Goal: Complete application form: Complete application form

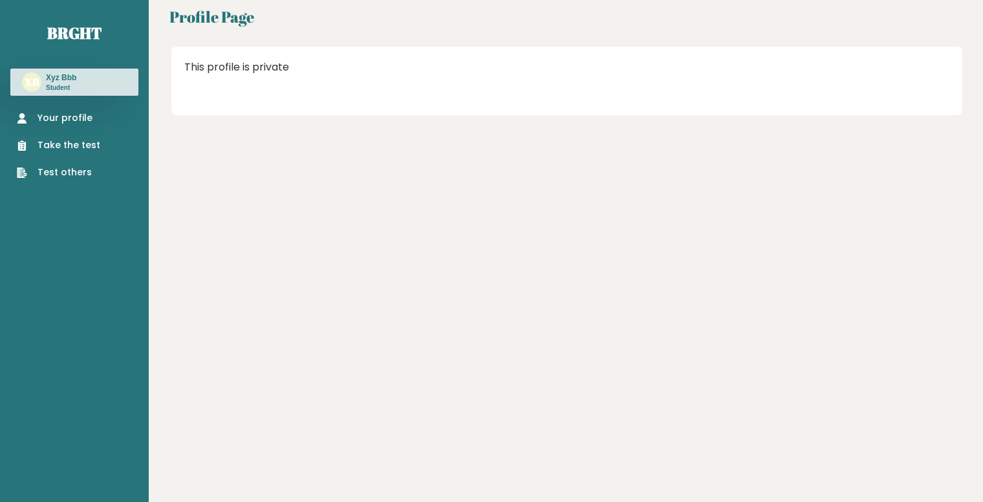
click at [57, 148] on link "Take the test" at bounding box center [58, 145] width 83 height 14
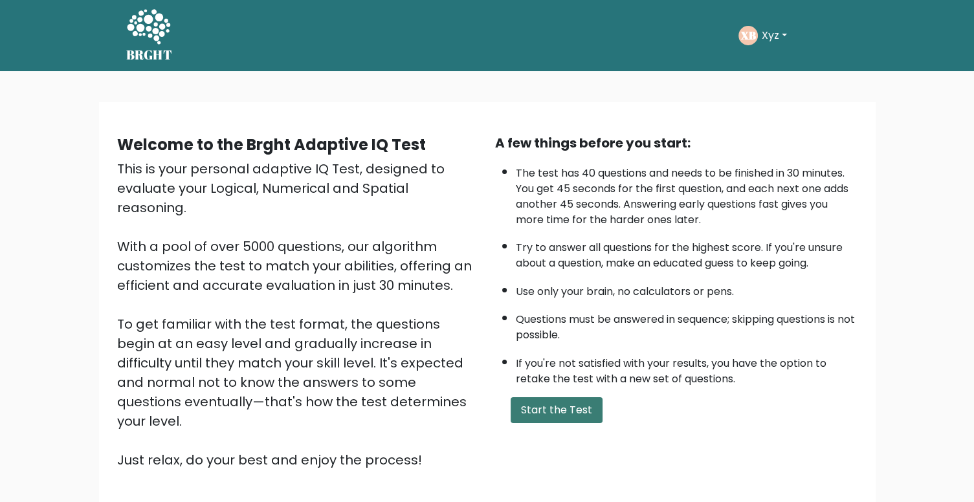
click at [549, 397] on button "Start the Test" at bounding box center [556, 410] width 92 height 26
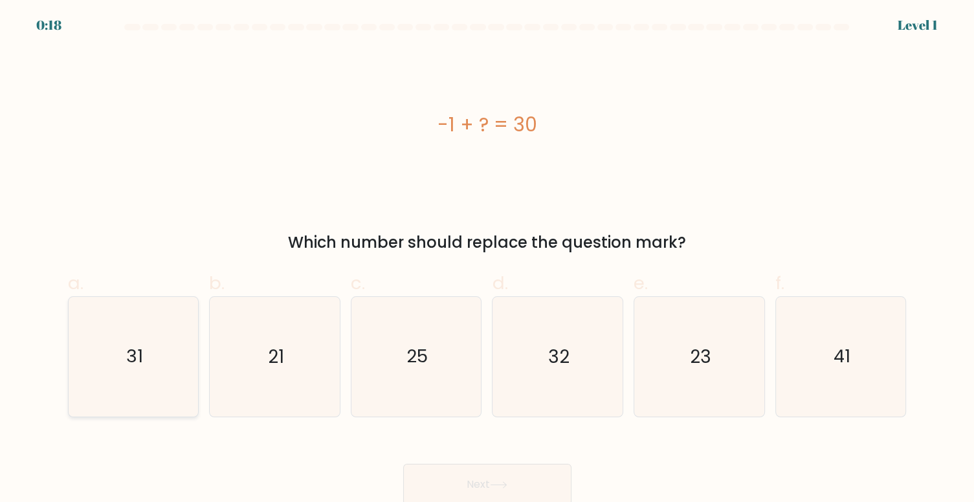
click at [113, 362] on icon "31" at bounding box center [134, 357] width 120 height 120
click at [487, 259] on input "a. 31" at bounding box center [487, 255] width 1 height 8
radio input "true"
click at [427, 465] on button "Next" at bounding box center [487, 484] width 168 height 41
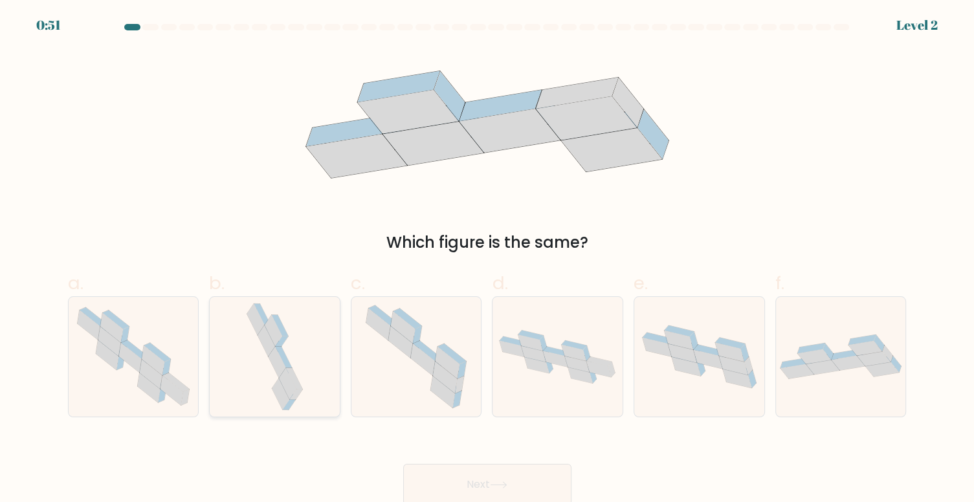
click at [272, 316] on icon at bounding box center [280, 325] width 17 height 21
click at [487, 259] on input "b." at bounding box center [487, 255] width 1 height 8
radio input "true"
click at [471, 484] on button "Next" at bounding box center [487, 484] width 168 height 41
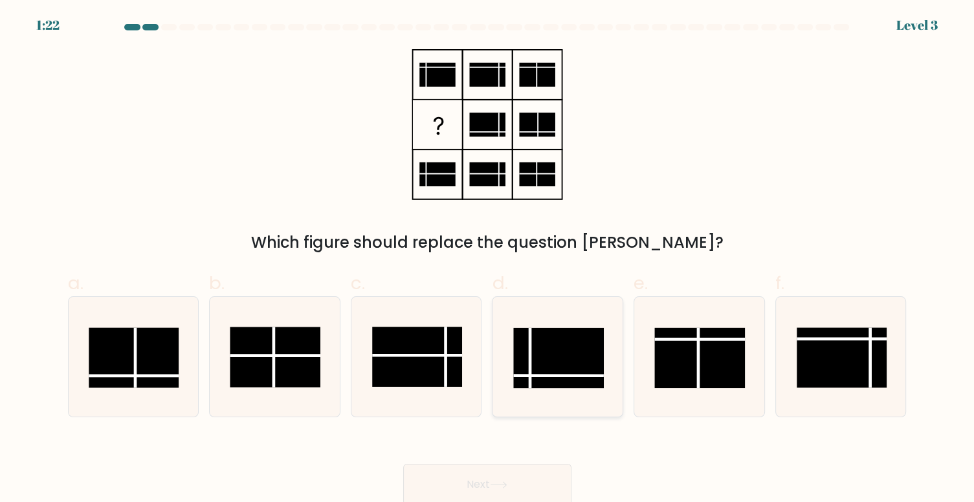
click at [539, 356] on rect at bounding box center [559, 358] width 90 height 60
click at [488, 259] on input "d." at bounding box center [487, 255] width 1 height 8
radio input "true"
click at [477, 477] on button "Next" at bounding box center [487, 484] width 168 height 41
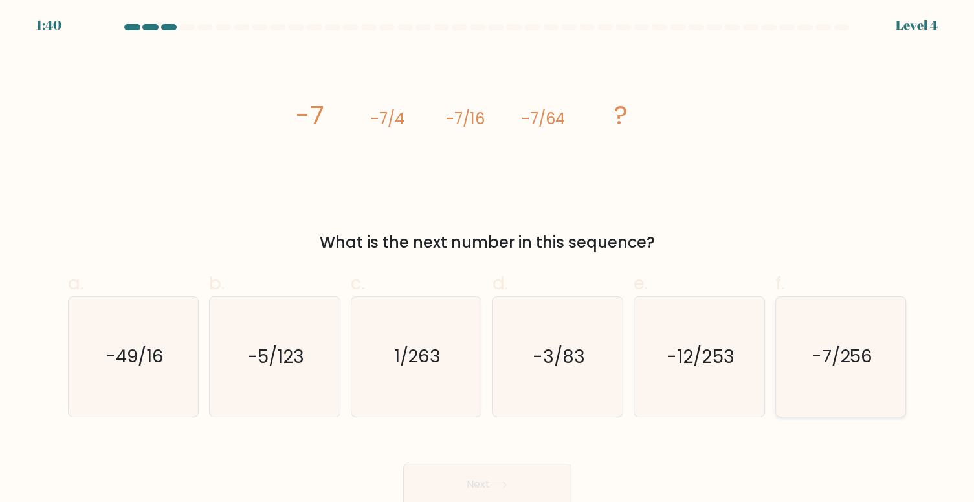
click at [820, 375] on icon "-7/256" at bounding box center [841, 357] width 120 height 120
click at [488, 259] on input "f. -7/256" at bounding box center [487, 255] width 1 height 8
radio input "true"
click at [505, 472] on button "Next" at bounding box center [487, 484] width 168 height 41
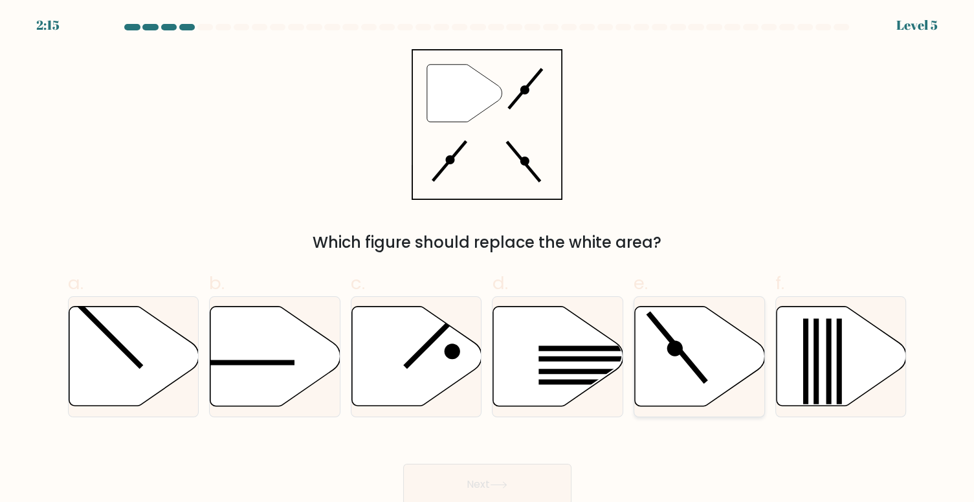
click at [662, 362] on icon at bounding box center [700, 357] width 130 height 100
click at [488, 259] on input "e." at bounding box center [487, 255] width 1 height 8
radio input "true"
click at [485, 474] on button "Next" at bounding box center [487, 484] width 168 height 41
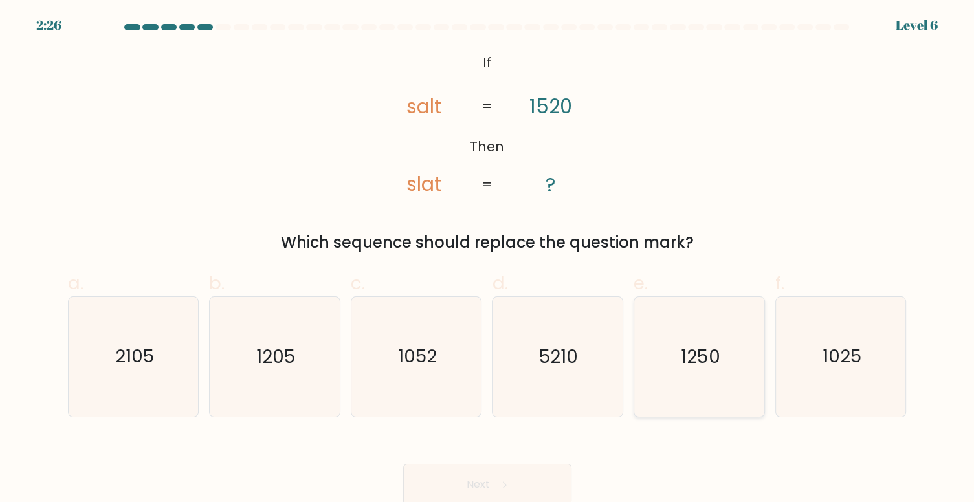
click at [694, 373] on icon "1250" at bounding box center [699, 357] width 120 height 120
click at [488, 259] on input "e. 1250" at bounding box center [487, 255] width 1 height 8
radio input "true"
click at [452, 490] on button "Next" at bounding box center [487, 484] width 168 height 41
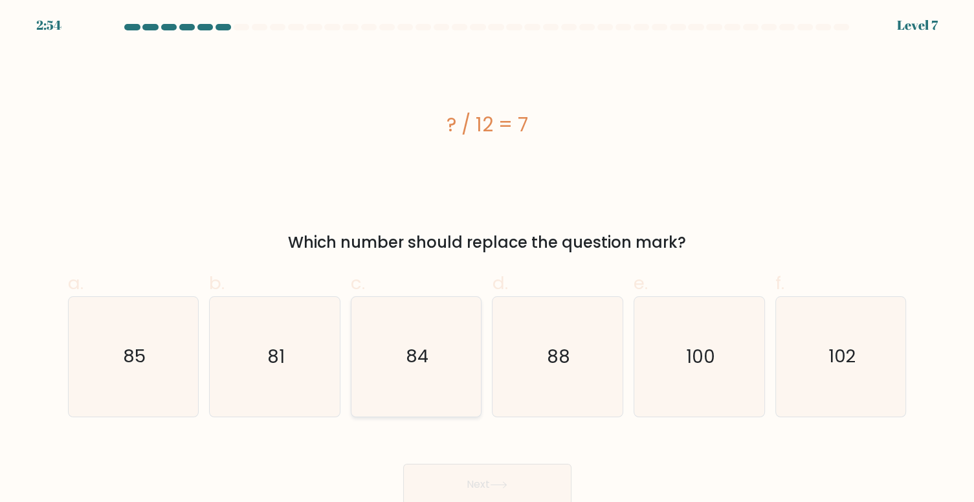
click at [382, 326] on icon "84" at bounding box center [416, 357] width 120 height 120
click at [487, 259] on input "c. 84" at bounding box center [487, 255] width 1 height 8
radio input "true"
click at [432, 472] on button "Next" at bounding box center [487, 484] width 168 height 41
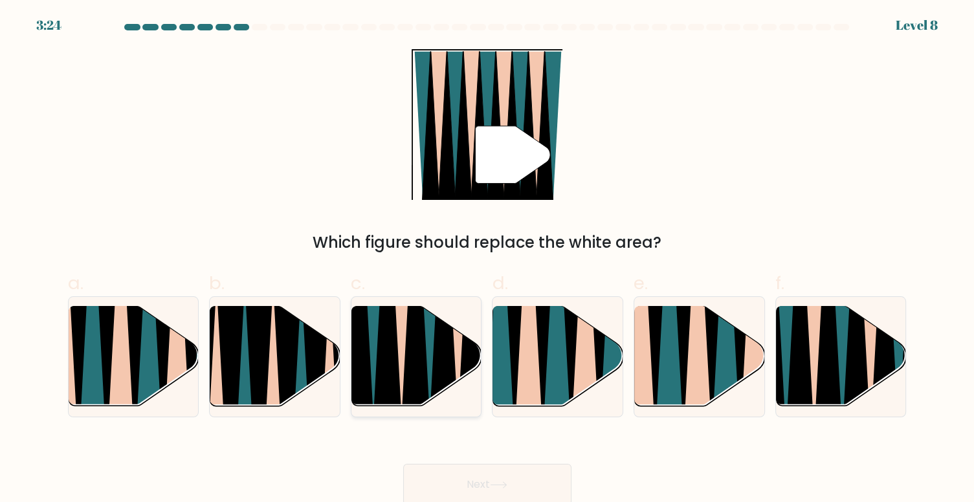
click at [378, 336] on icon at bounding box center [387, 307] width 29 height 260
click at [487, 259] on input "c." at bounding box center [487, 255] width 1 height 8
radio input "true"
click at [479, 449] on div "Next" at bounding box center [487, 469] width 854 height 72
click at [477, 484] on button "Next" at bounding box center [487, 484] width 168 height 41
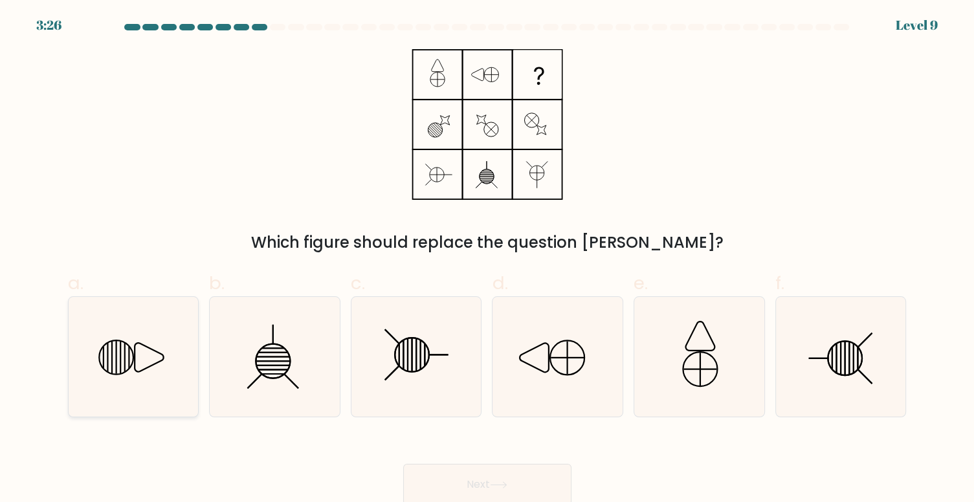
click at [191, 361] on icon at bounding box center [134, 357] width 120 height 120
click at [487, 259] on input "a." at bounding box center [487, 255] width 1 height 8
radio input "true"
click at [430, 492] on button "Next" at bounding box center [487, 484] width 168 height 41
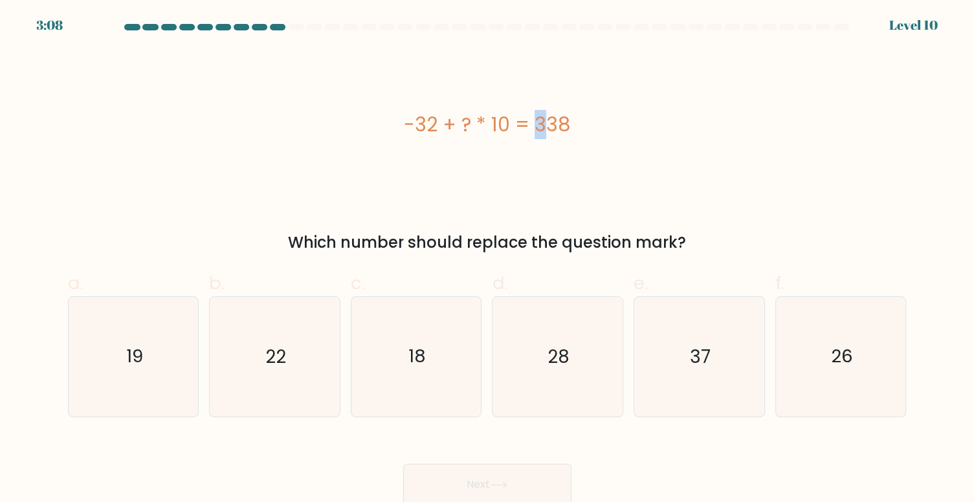
click at [467, 122] on div "-32 + ? * 10 = 338" at bounding box center [487, 124] width 838 height 29
click at [668, 323] on icon "37" at bounding box center [699, 357] width 120 height 120
click at [488, 259] on input "e. 37" at bounding box center [487, 255] width 1 height 8
radio input "true"
click at [477, 468] on button "Next" at bounding box center [487, 484] width 168 height 41
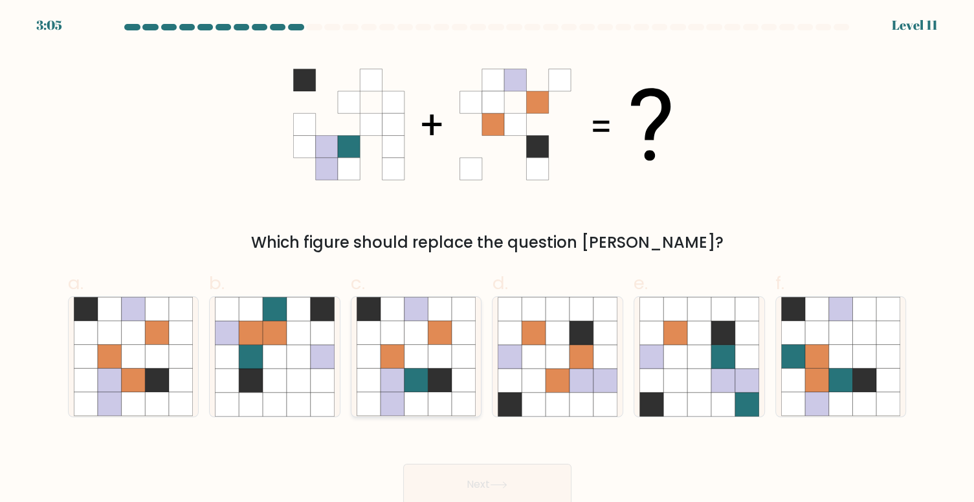
click at [424, 373] on icon at bounding box center [416, 381] width 24 height 24
click at [487, 259] on input "c." at bounding box center [487, 255] width 1 height 8
radio input "true"
click at [450, 472] on button "Next" at bounding box center [487, 484] width 168 height 41
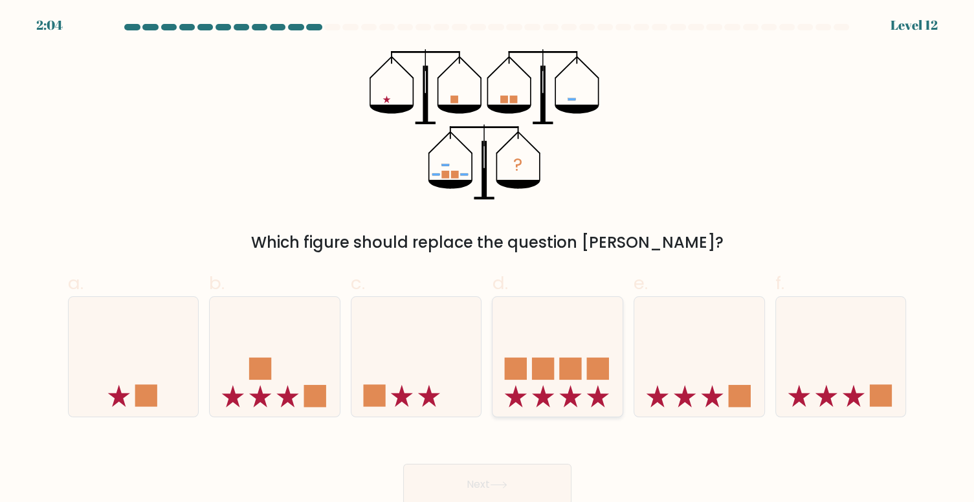
click at [518, 308] on icon at bounding box center [557, 356] width 130 height 107
click at [488, 259] on input "d." at bounding box center [487, 255] width 1 height 8
radio input "true"
click at [486, 465] on button "Next" at bounding box center [487, 484] width 168 height 41
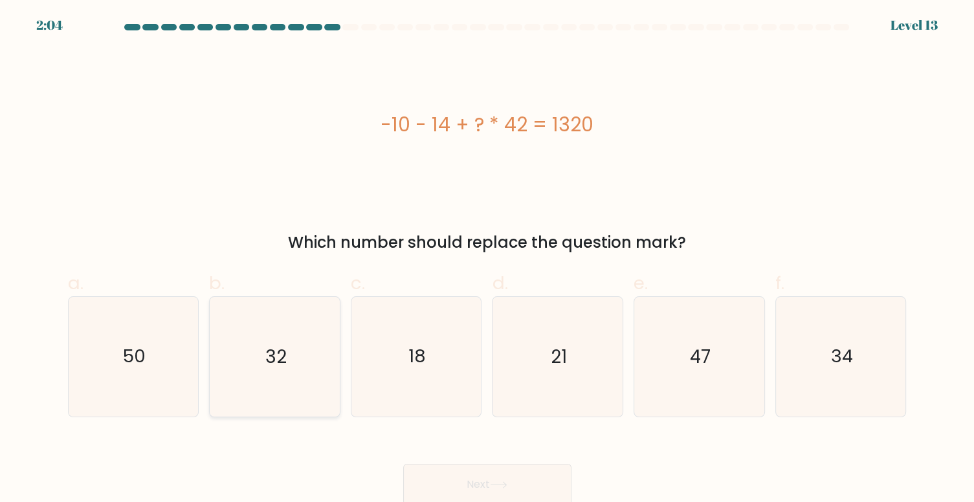
click at [296, 320] on icon "32" at bounding box center [275, 357] width 120 height 120
click at [487, 259] on input "b. 32" at bounding box center [487, 255] width 1 height 8
radio input "true"
click at [428, 471] on button "Next" at bounding box center [487, 484] width 168 height 41
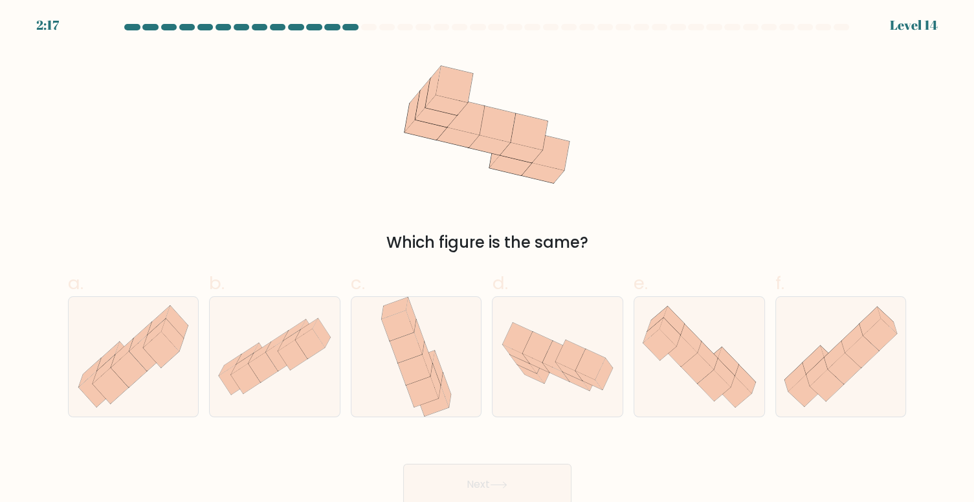
click at [523, 295] on label "d." at bounding box center [557, 344] width 131 height 148
click at [488, 259] on input "d." at bounding box center [487, 255] width 1 height 8
radio input "true"
click at [424, 483] on button "Next" at bounding box center [487, 484] width 168 height 41
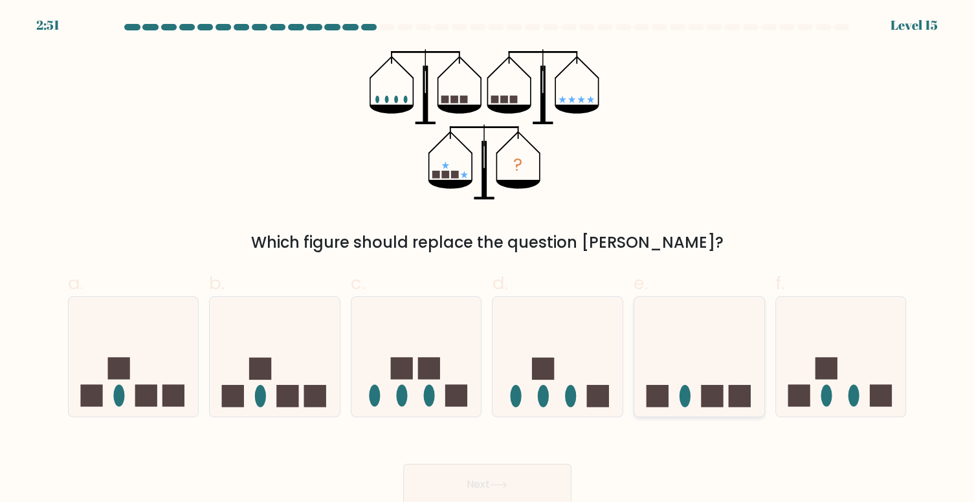
click at [708, 393] on rect at bounding box center [712, 396] width 22 height 22
click at [488, 259] on input "e." at bounding box center [487, 255] width 1 height 8
radio input "true"
drag, startPoint x: 511, startPoint y: 369, endPoint x: 481, endPoint y: 477, distance: 112.9
click at [481, 477] on form at bounding box center [487, 264] width 974 height 481
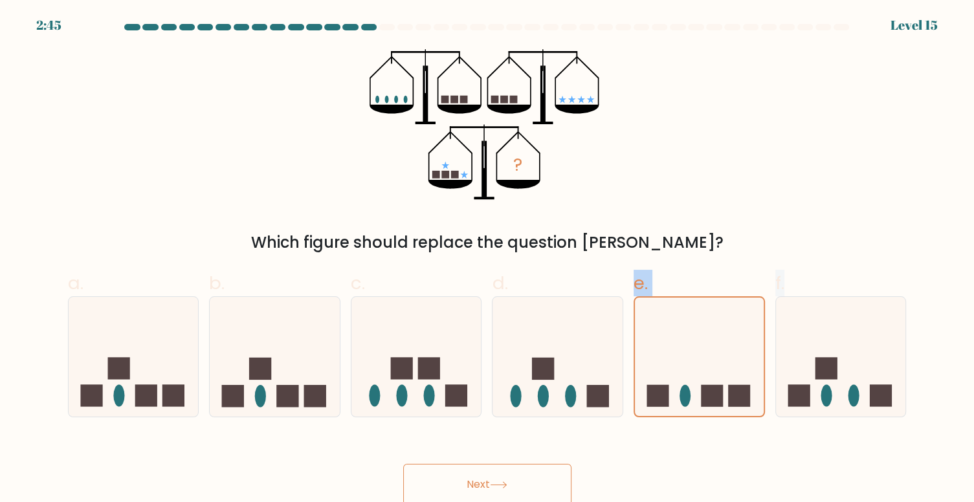
click at [481, 477] on button "Next" at bounding box center [487, 484] width 168 height 41
